Goal: Task Accomplishment & Management: Manage account settings

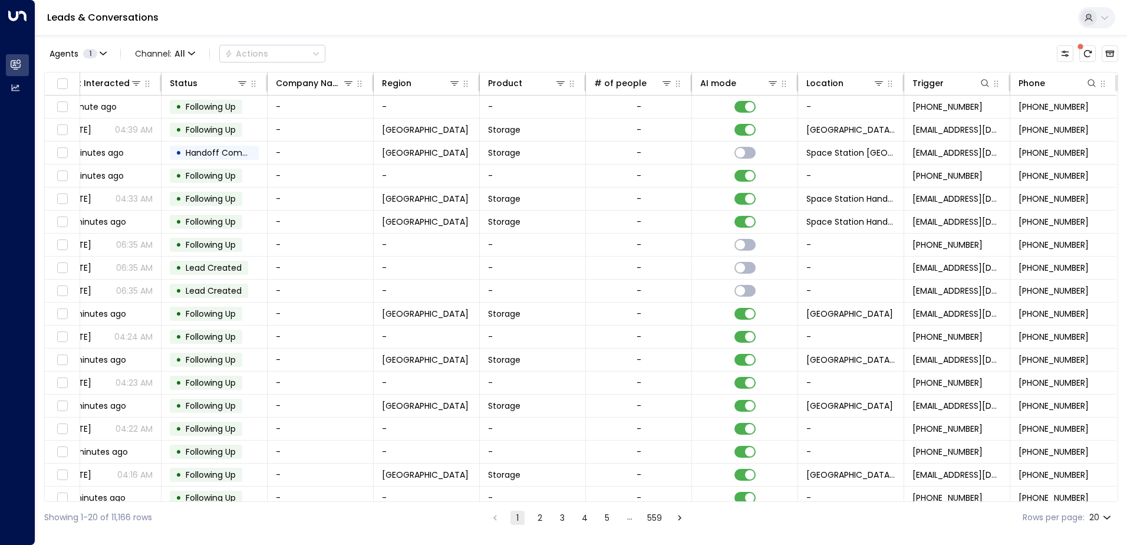
scroll to position [0, 241]
click at [876, 83] on icon at bounding box center [879, 83] width 8 height 4
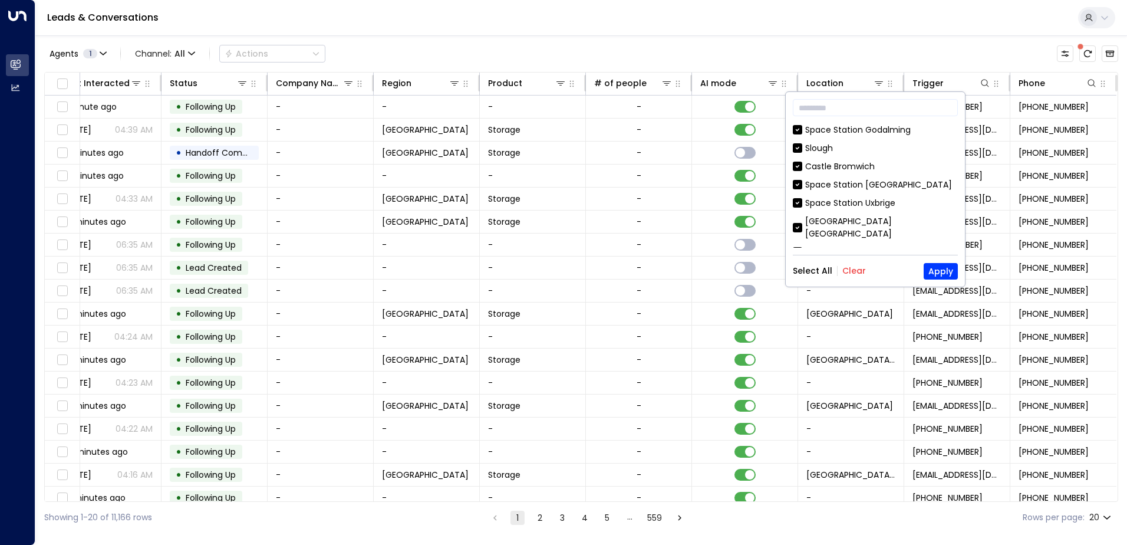
click at [856, 272] on button "Clear" at bounding box center [855, 270] width 24 height 9
click at [935, 271] on button "Apply" at bounding box center [941, 271] width 34 height 17
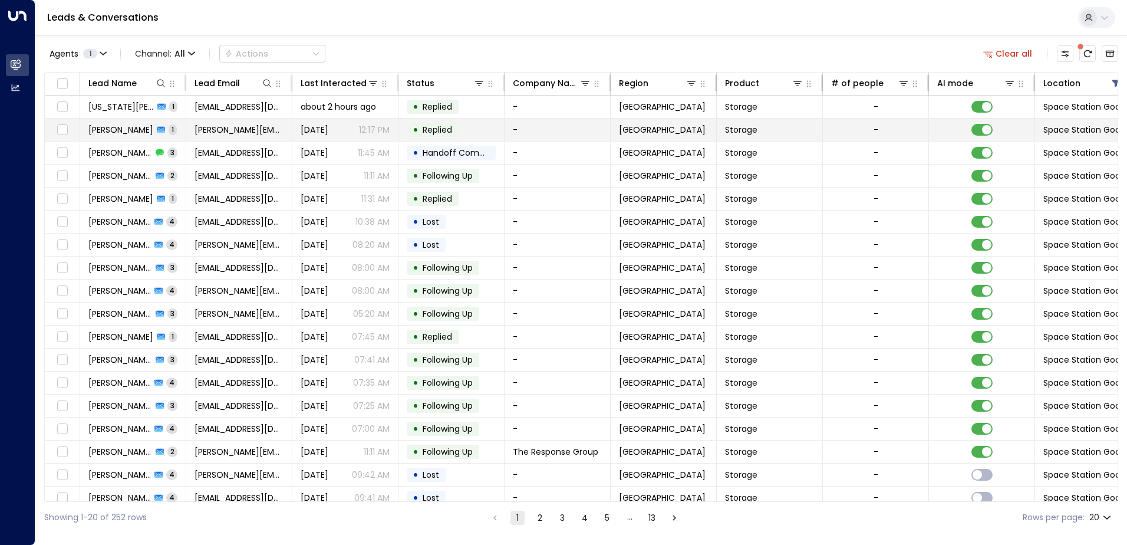
click at [109, 126] on span "[PERSON_NAME]" at bounding box center [120, 130] width 65 height 12
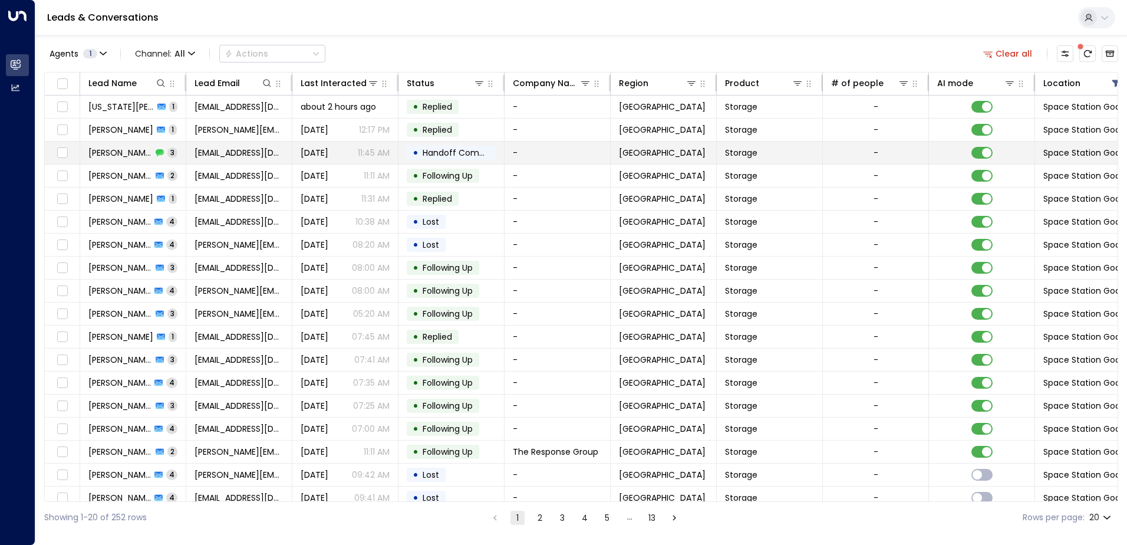
click at [425, 154] on span "Handoff Completed" at bounding box center [464, 153] width 83 height 12
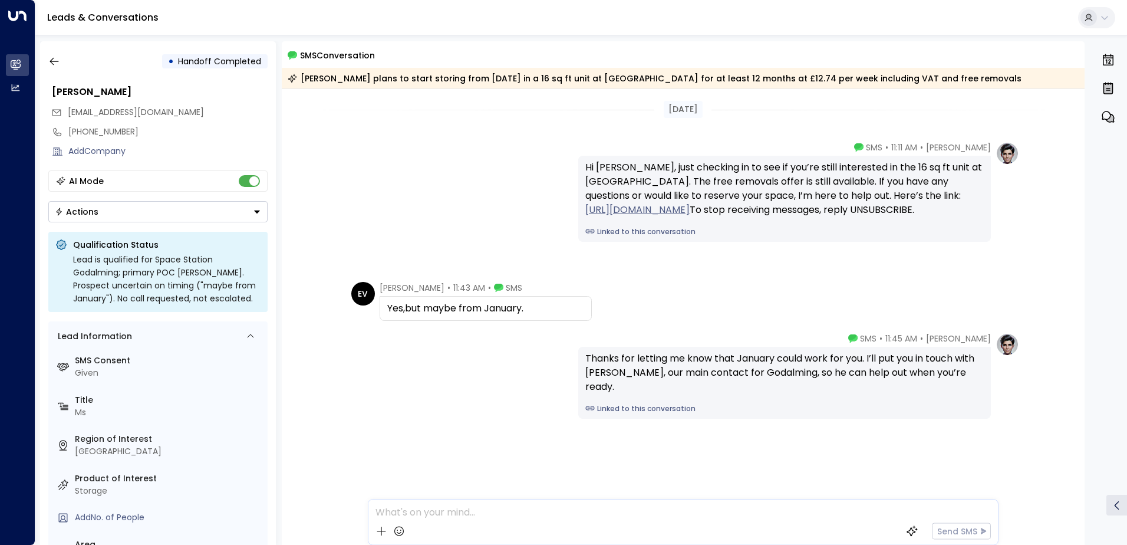
click at [256, 212] on icon "Button group with a nested menu" at bounding box center [257, 211] width 6 height 3
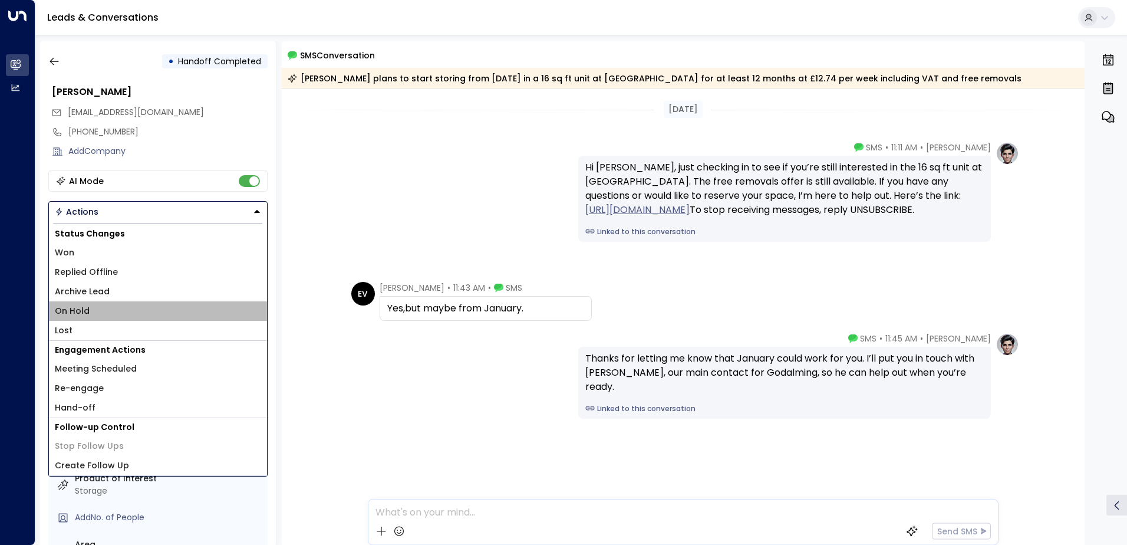
click at [116, 307] on li "On Hold" at bounding box center [158, 310] width 218 height 19
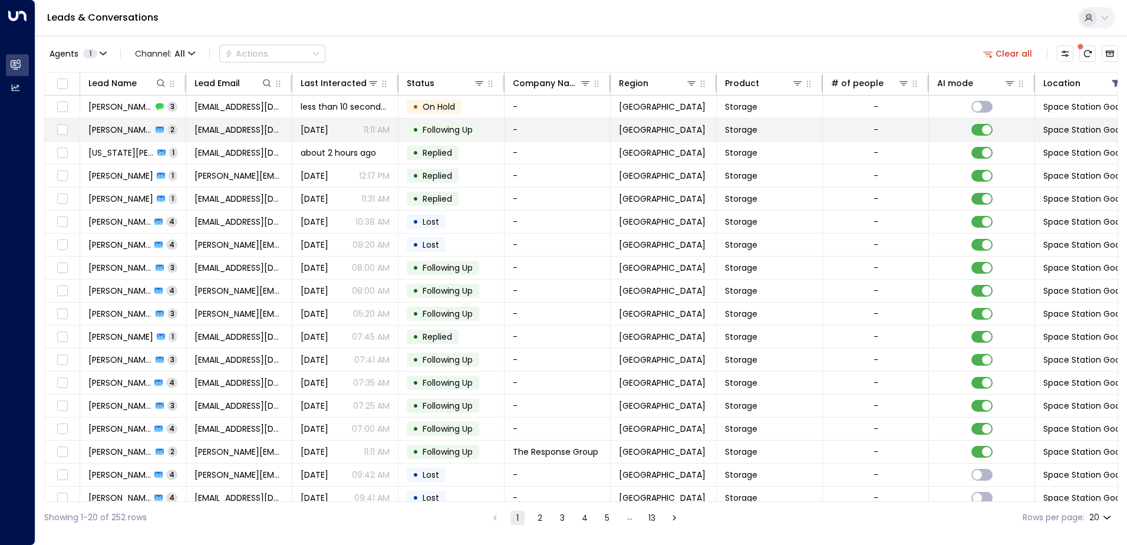
click at [435, 127] on span "Following Up" at bounding box center [448, 130] width 50 height 12
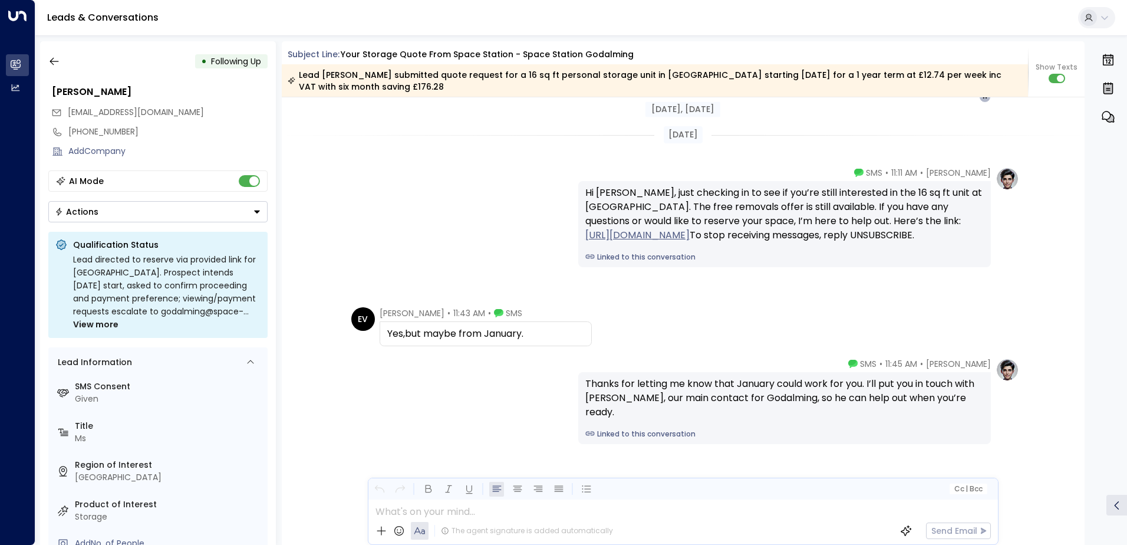
scroll to position [1317, 0]
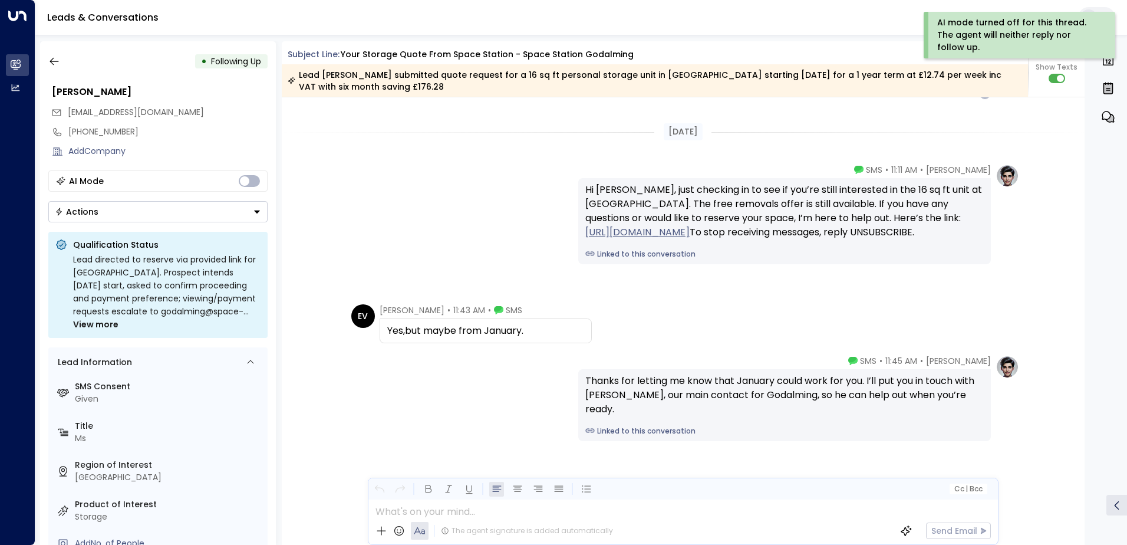
click at [258, 210] on icon "Button group with a nested menu" at bounding box center [257, 212] width 8 height 8
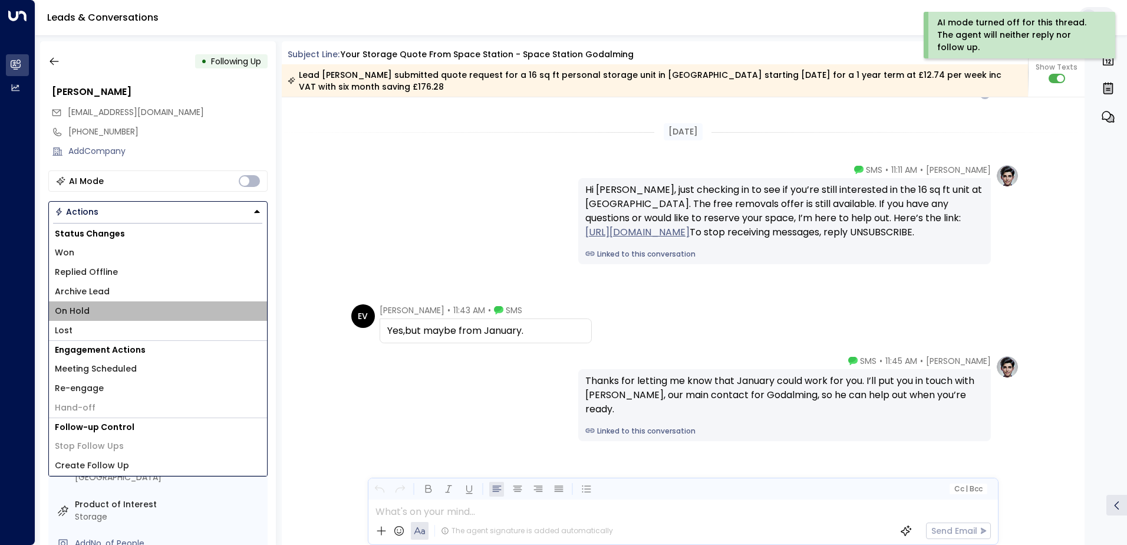
click at [96, 309] on li "On Hold" at bounding box center [158, 310] width 218 height 19
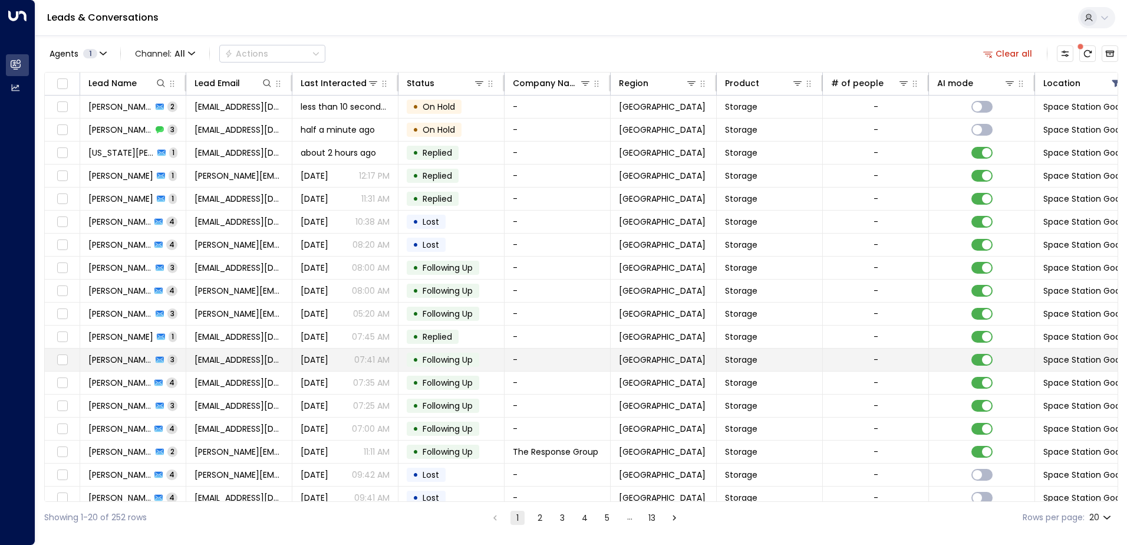
click at [427, 358] on span "Following Up" at bounding box center [448, 360] width 50 height 12
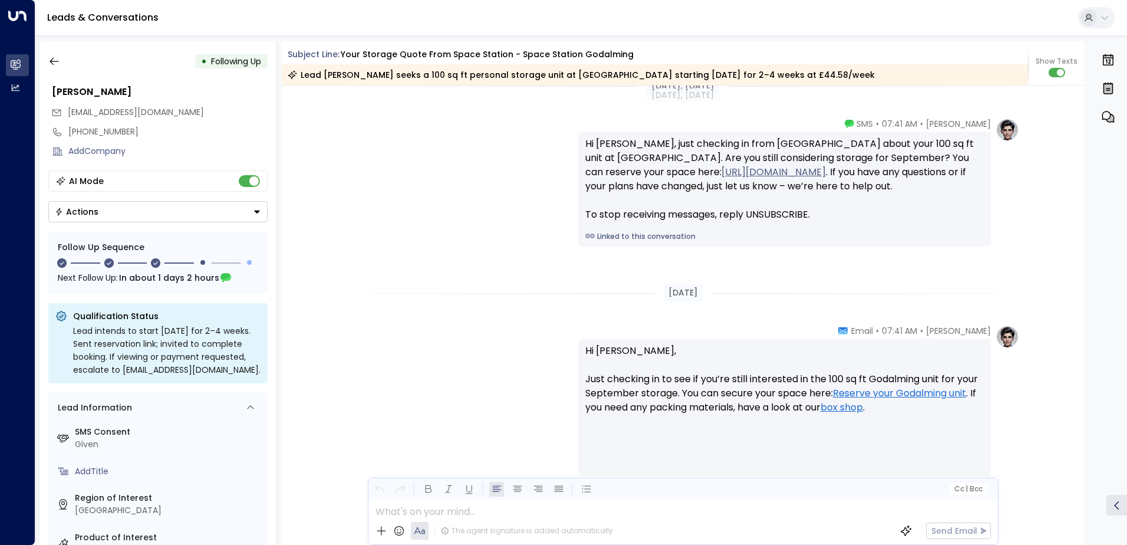
scroll to position [1230, 0]
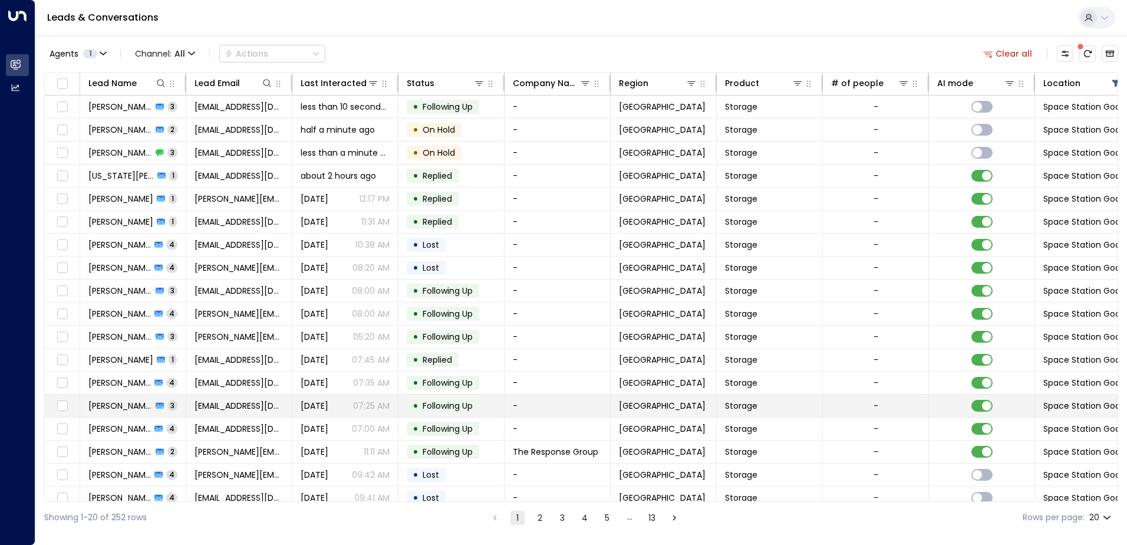
click at [441, 407] on span "Following Up" at bounding box center [448, 406] width 50 height 12
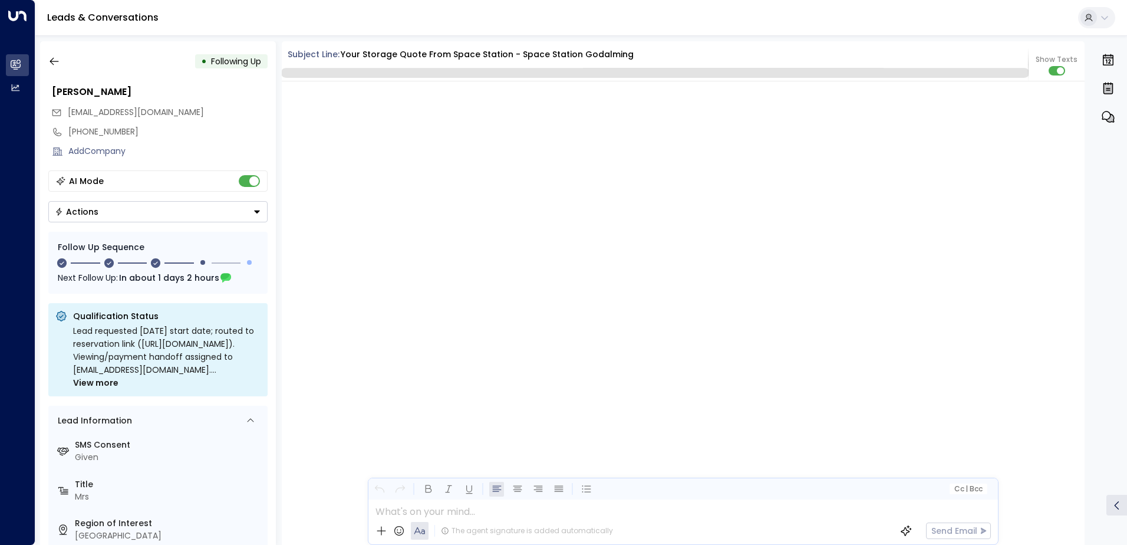
scroll to position [1469, 0]
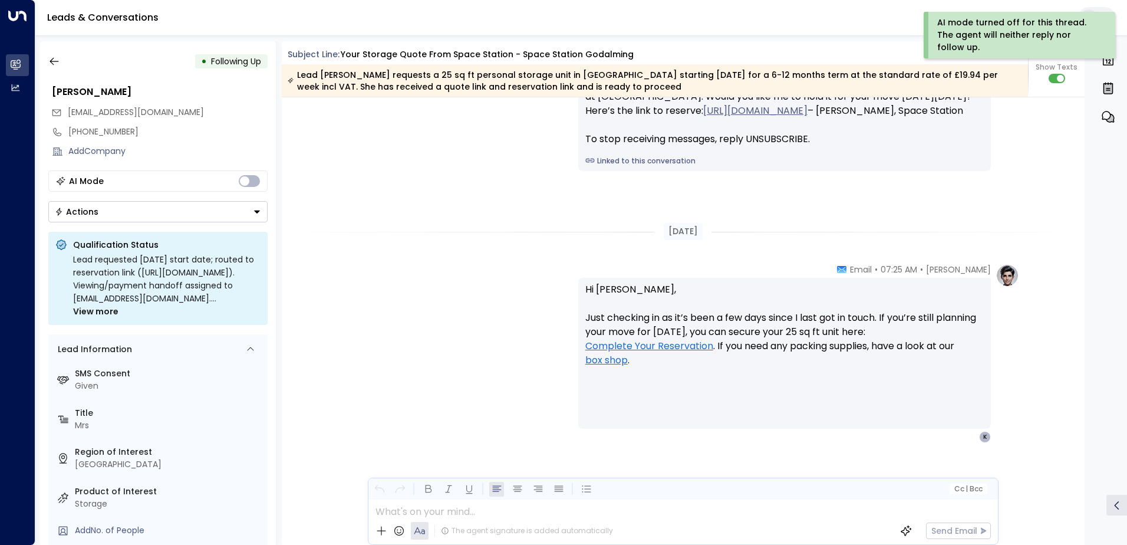
click at [257, 212] on icon "Button group with a nested menu" at bounding box center [257, 211] width 6 height 3
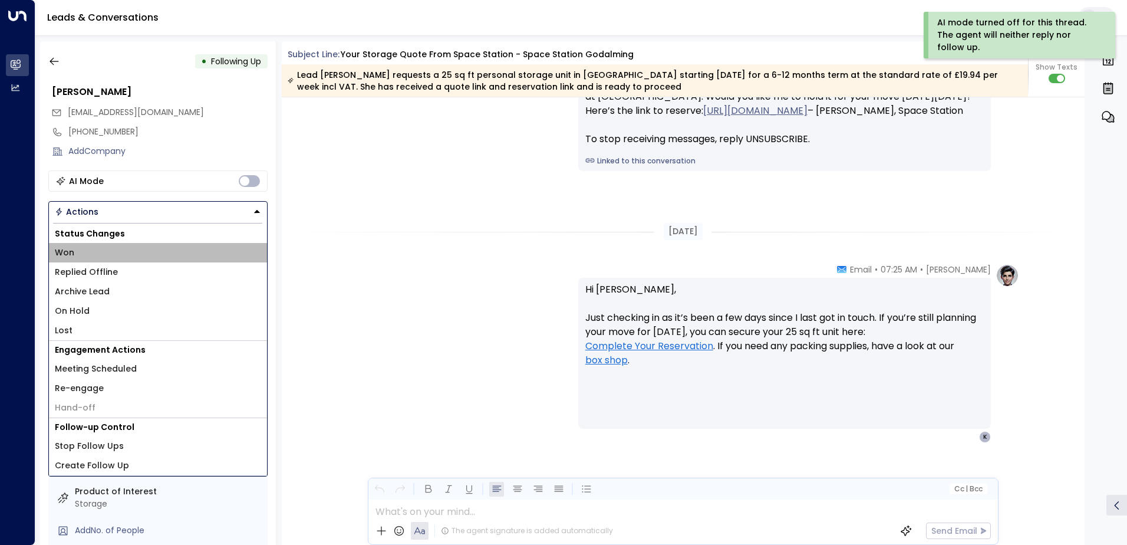
click at [111, 254] on li "Won" at bounding box center [158, 252] width 218 height 19
